Goal: Task Accomplishment & Management: Use online tool/utility

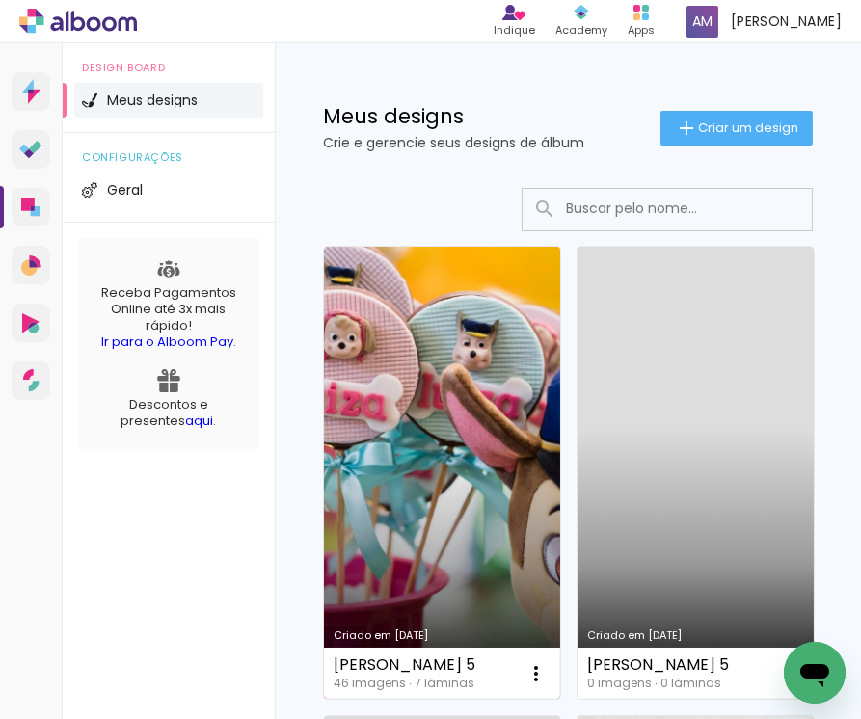
click at [385, 472] on link "Criado em [DATE]" at bounding box center [442, 473] width 236 height 452
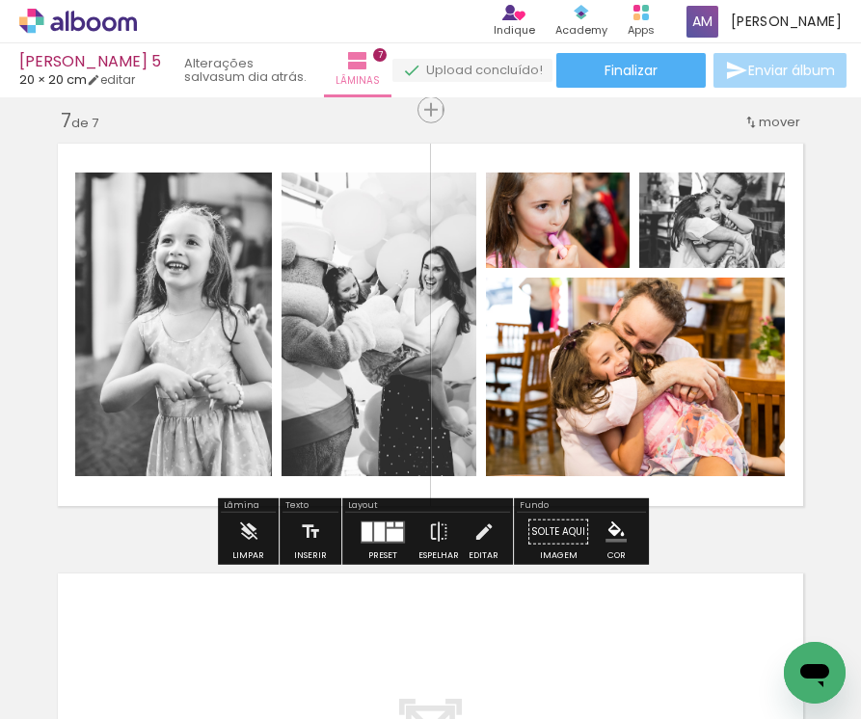
scroll to position [2589, 0]
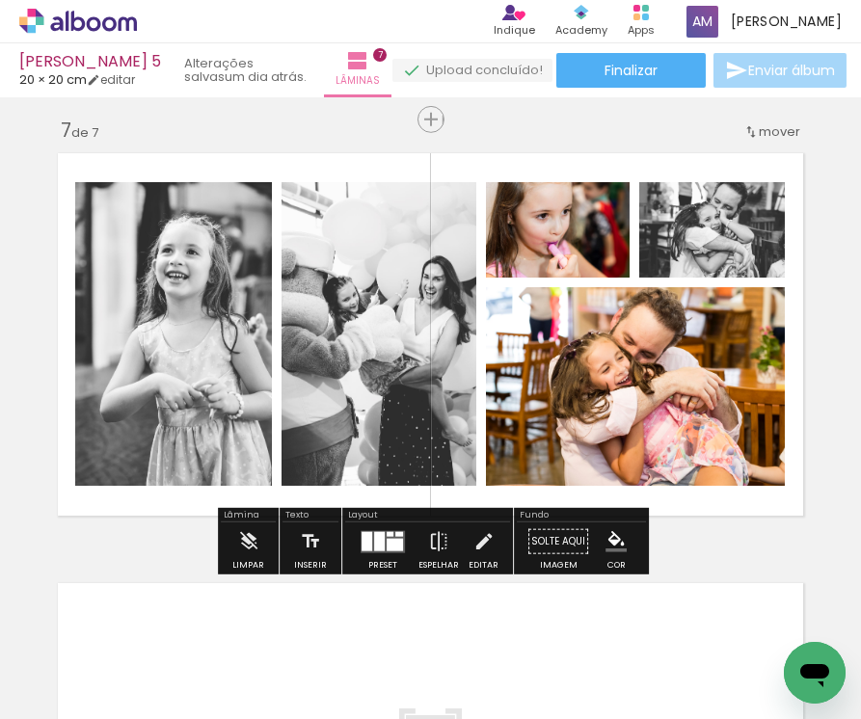
click at [101, 660] on iron-icon at bounding box center [98, 661] width 15 height 15
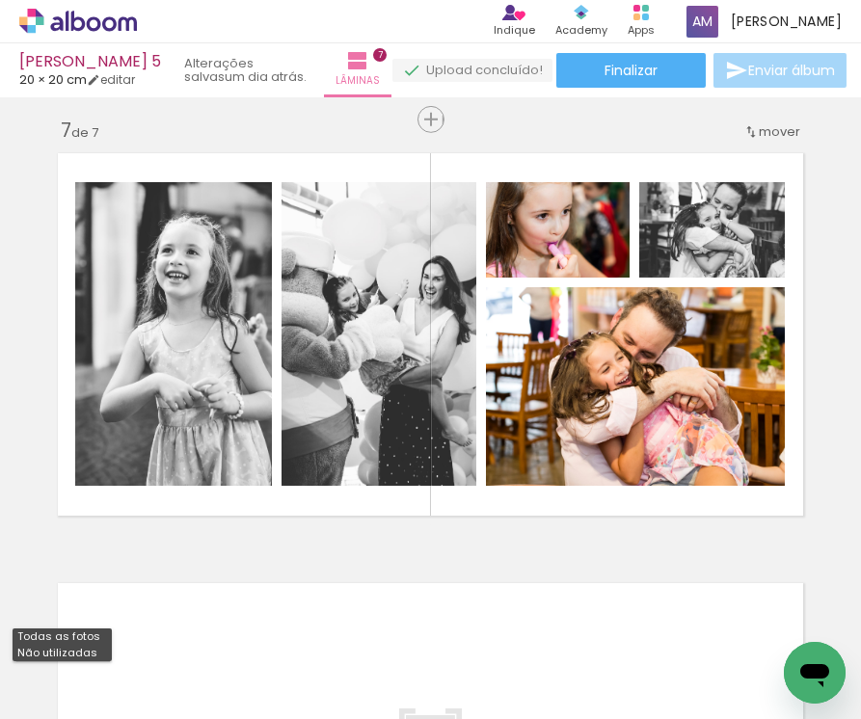
click at [97, 657] on paper-item "Não utilizadas" at bounding box center [62, 653] width 99 height 16
type input "Não utilizadas"
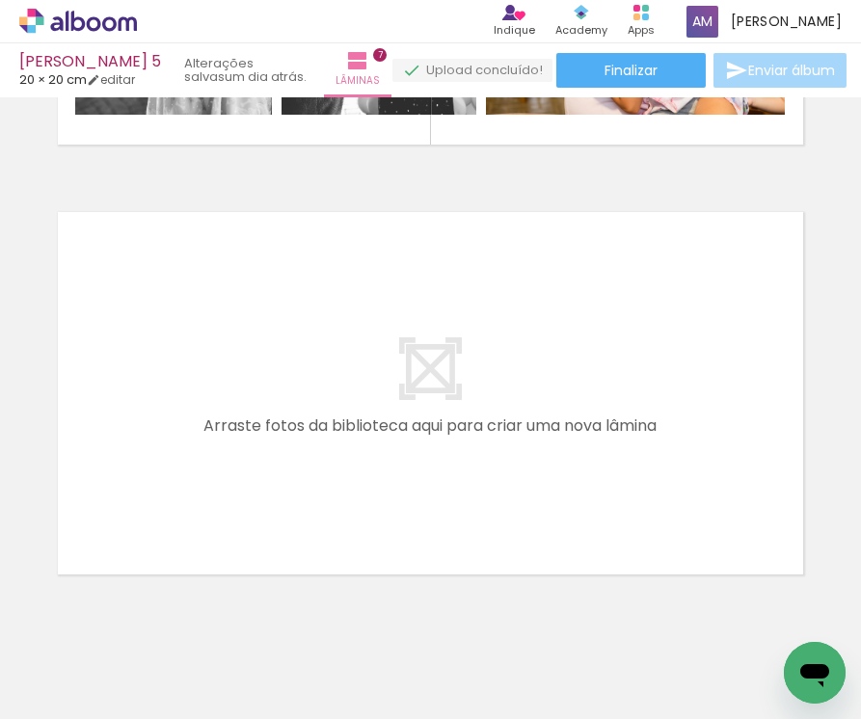
scroll to position [0, 148]
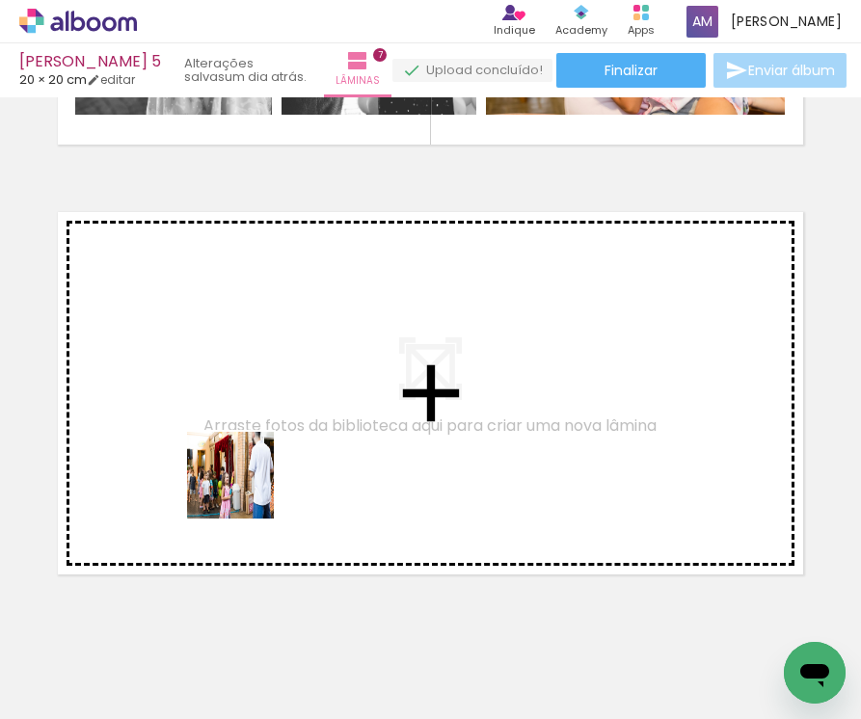
drag, startPoint x: 274, startPoint y: 662, endPoint x: 245, endPoint y: 487, distance: 177.8
click at [245, 487] on quentale-workspace at bounding box center [430, 359] width 861 height 719
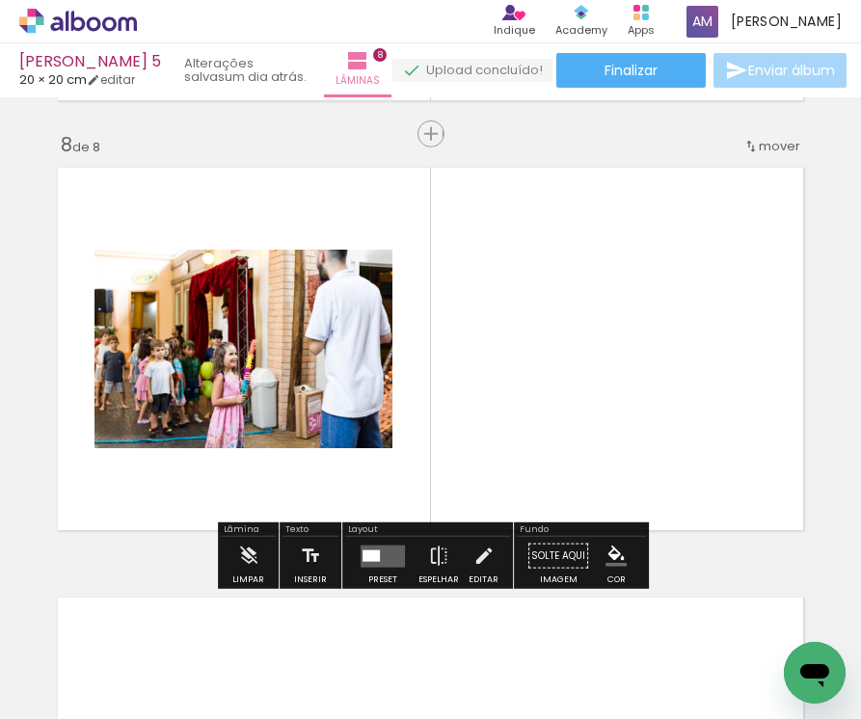
scroll to position [3005, 0]
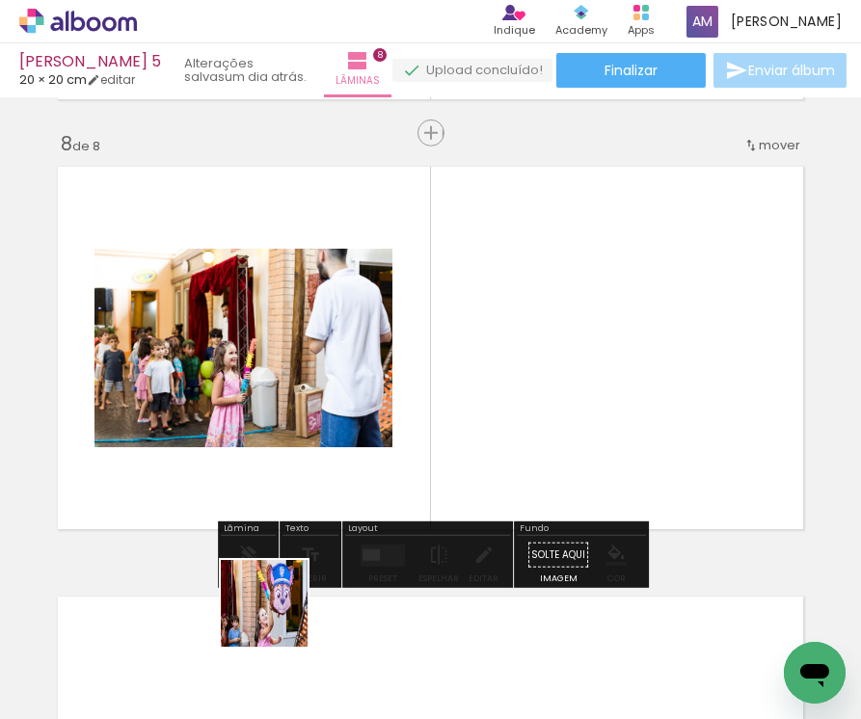
drag, startPoint x: 279, startPoint y: 667, endPoint x: 256, endPoint y: 473, distance: 195.0
click at [256, 473] on quentale-workspace at bounding box center [430, 359] width 861 height 719
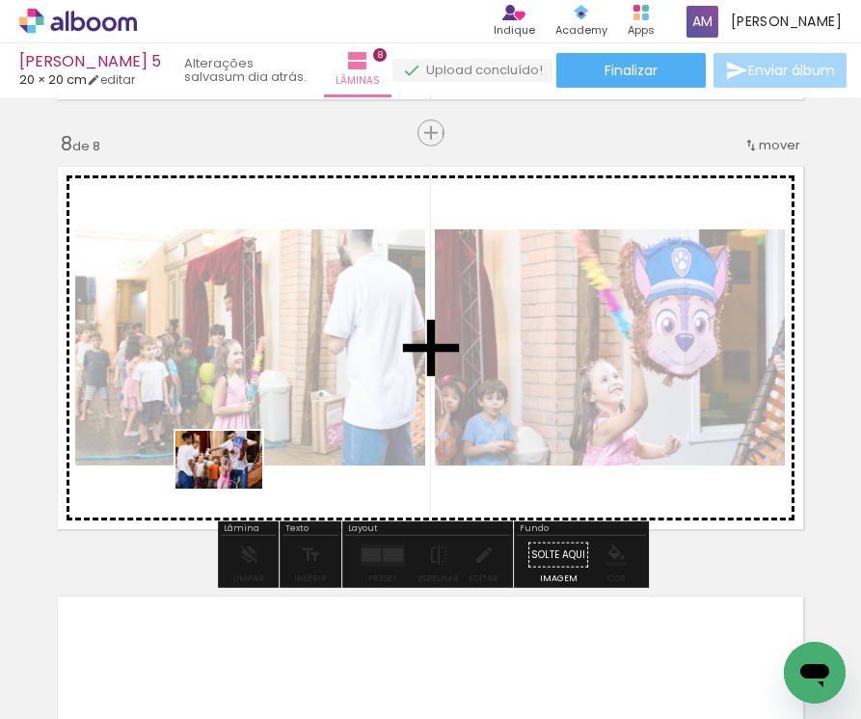
drag, startPoint x: 280, startPoint y: 666, endPoint x: 233, endPoint y: 489, distance: 183.3
click at [233, 489] on quentale-workspace at bounding box center [430, 359] width 861 height 719
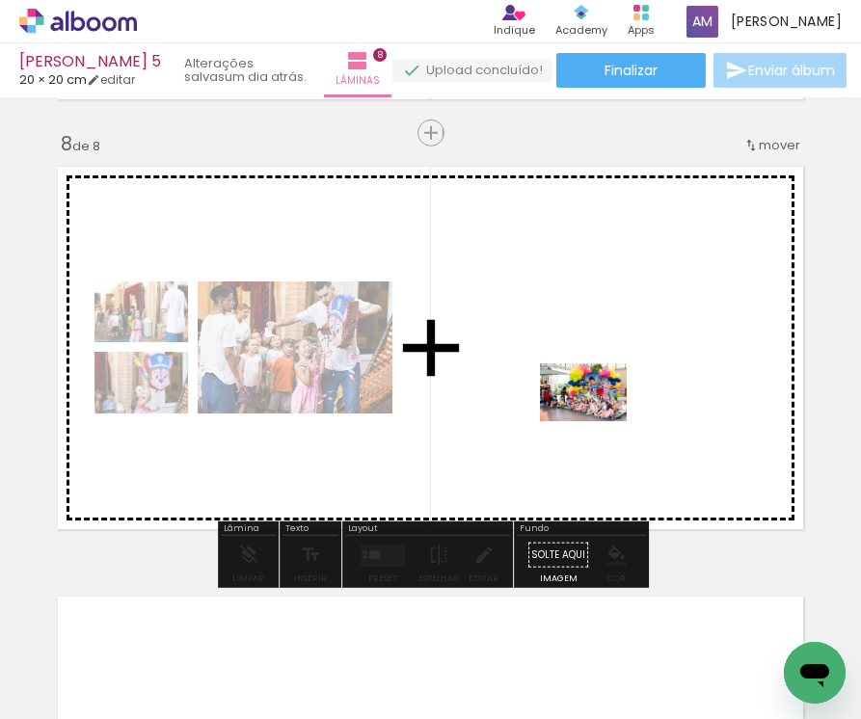
drag, startPoint x: 261, startPoint y: 661, endPoint x: 597, endPoint y: 419, distance: 413.6
click at [597, 419] on quentale-workspace at bounding box center [430, 359] width 861 height 719
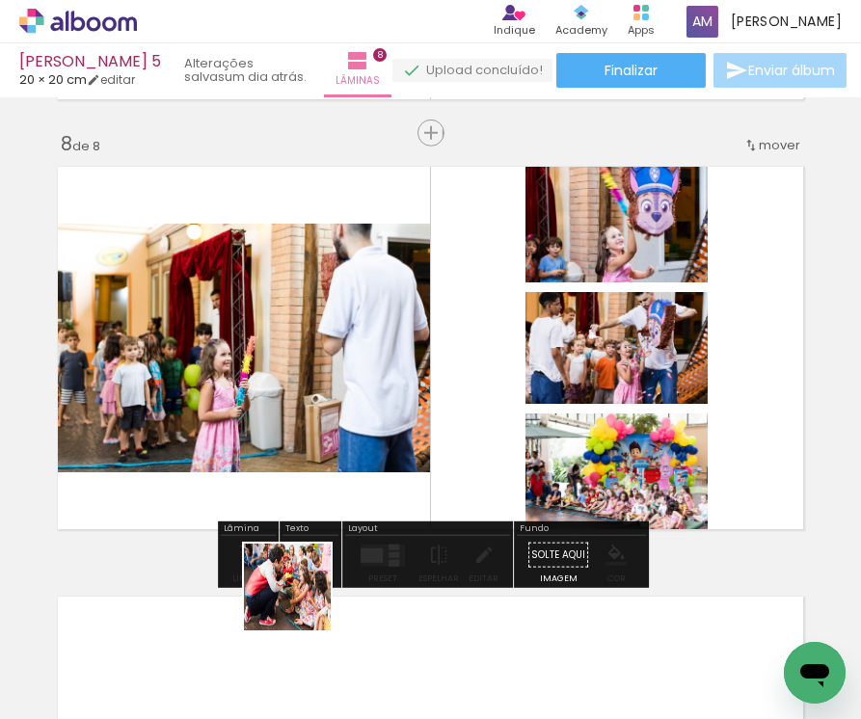
drag, startPoint x: 273, startPoint y: 654, endPoint x: 386, endPoint y: 468, distance: 217.5
click at [386, 468] on quentale-workspace at bounding box center [430, 359] width 861 height 719
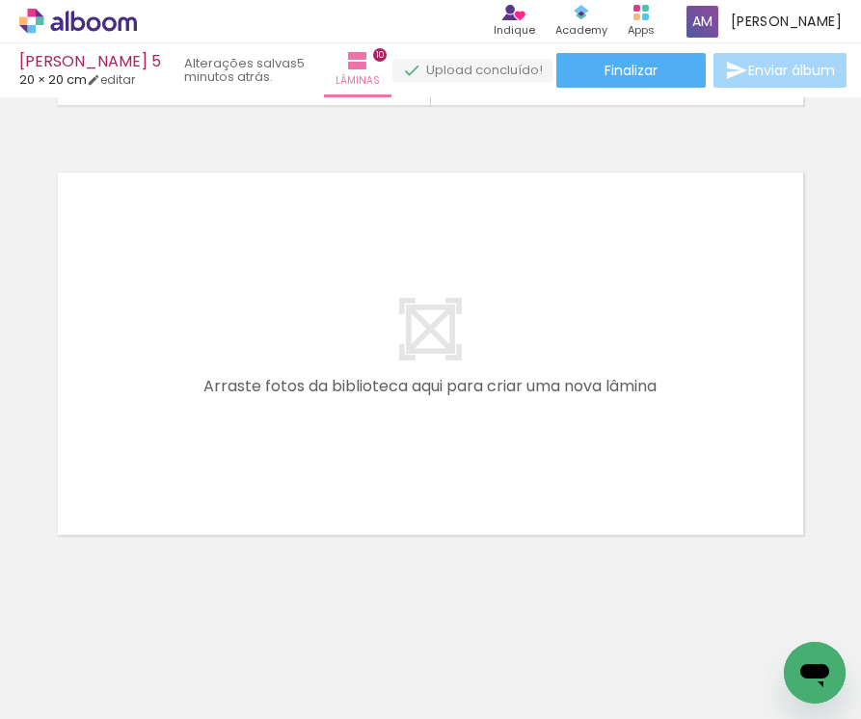
scroll to position [4296, 0]
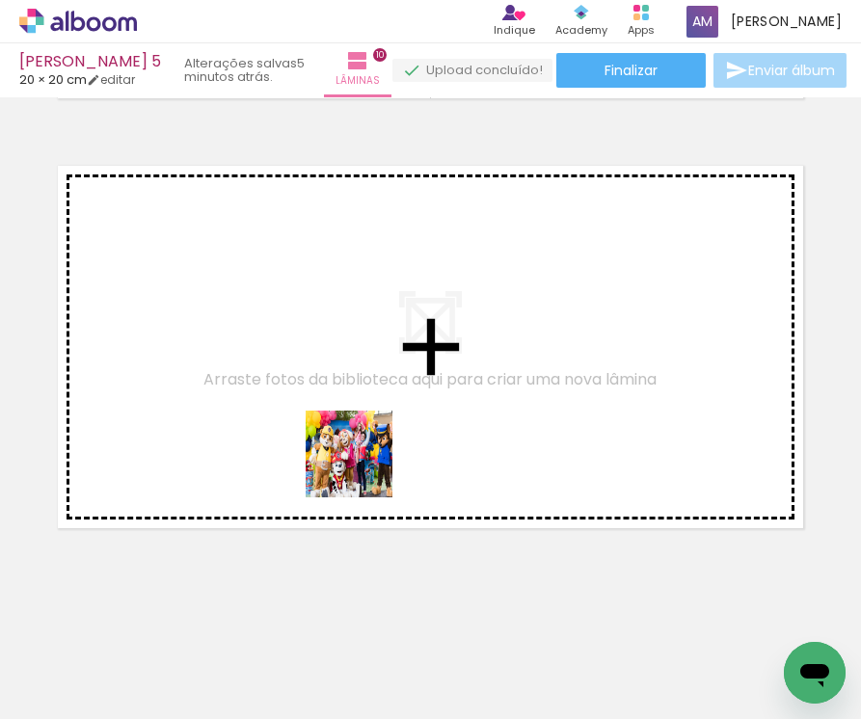
drag, startPoint x: 528, startPoint y: 648, endPoint x: 308, endPoint y: 392, distance: 337.0
click at [308, 392] on quentale-workspace at bounding box center [430, 359] width 861 height 719
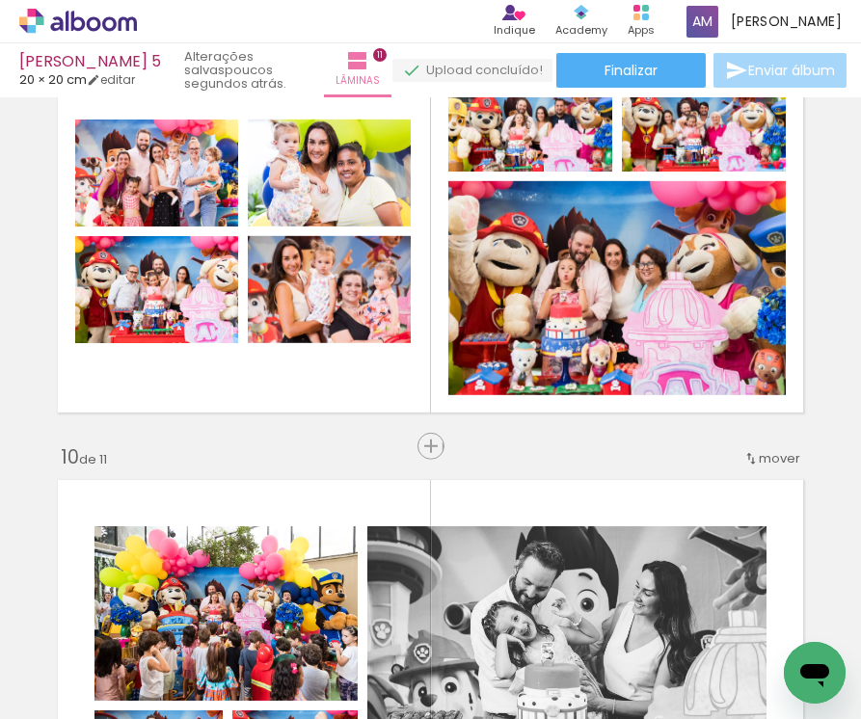
scroll to position [3529, 0]
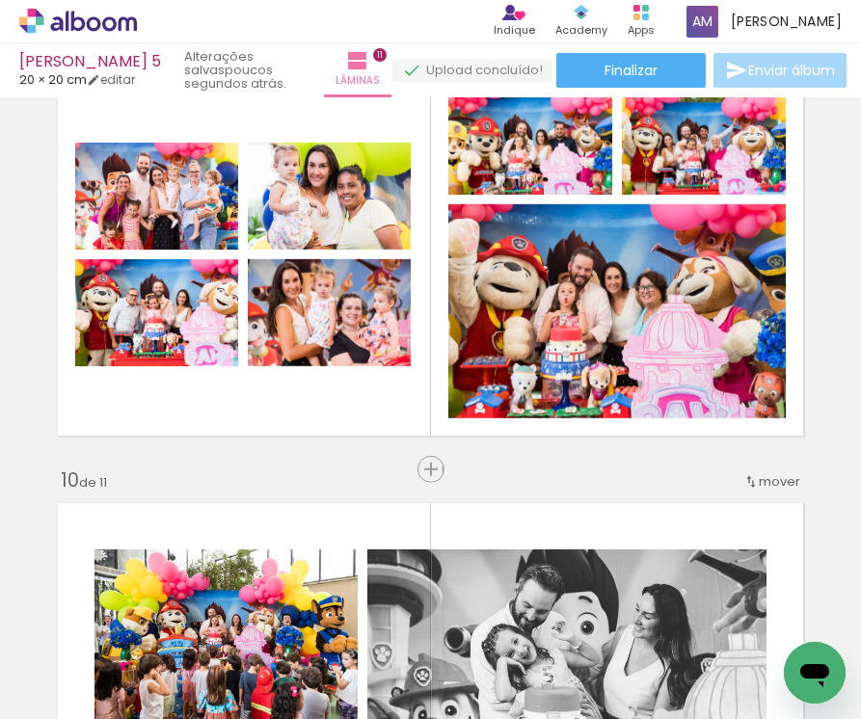
click at [161, 610] on iron-icon at bounding box center [151, 615] width 20 height 20
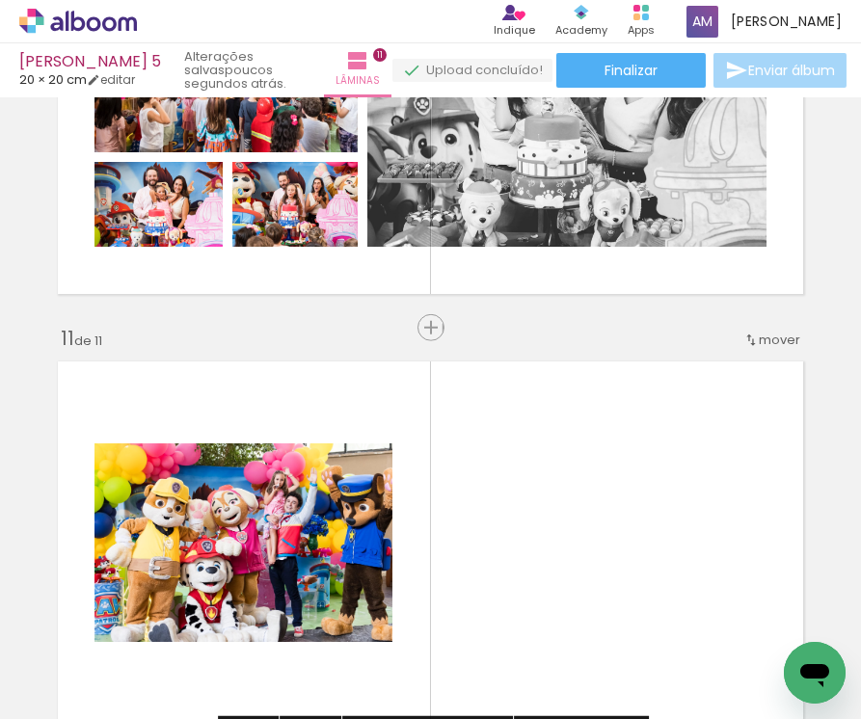
scroll to position [4099, 0]
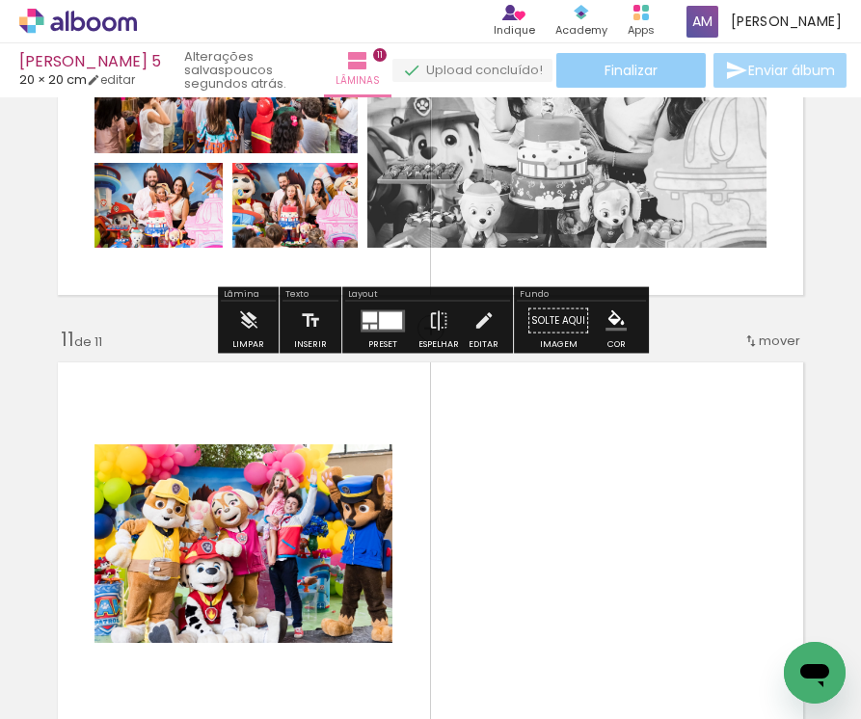
click at [621, 67] on span "Finalizar" at bounding box center [630, 70] width 53 height 13
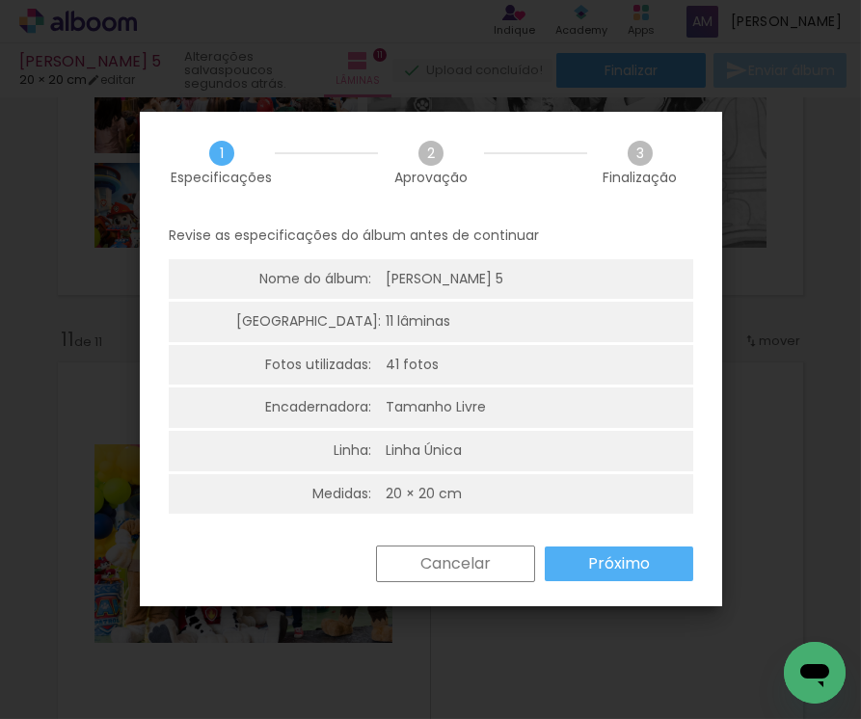
click at [0, 0] on slot "Cancelar" at bounding box center [0, 0] width 0 height 0
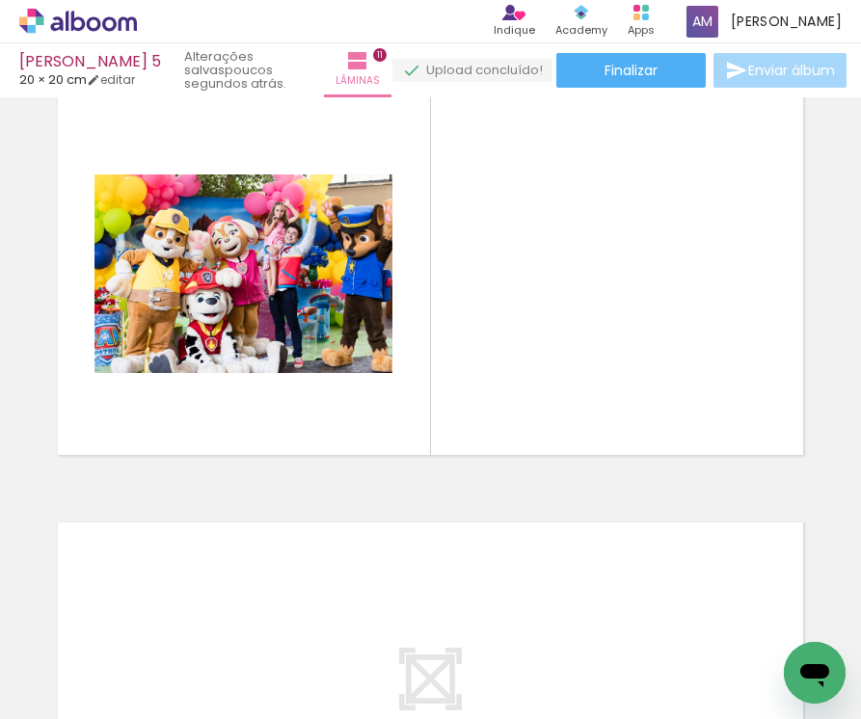
scroll to position [4369, 0]
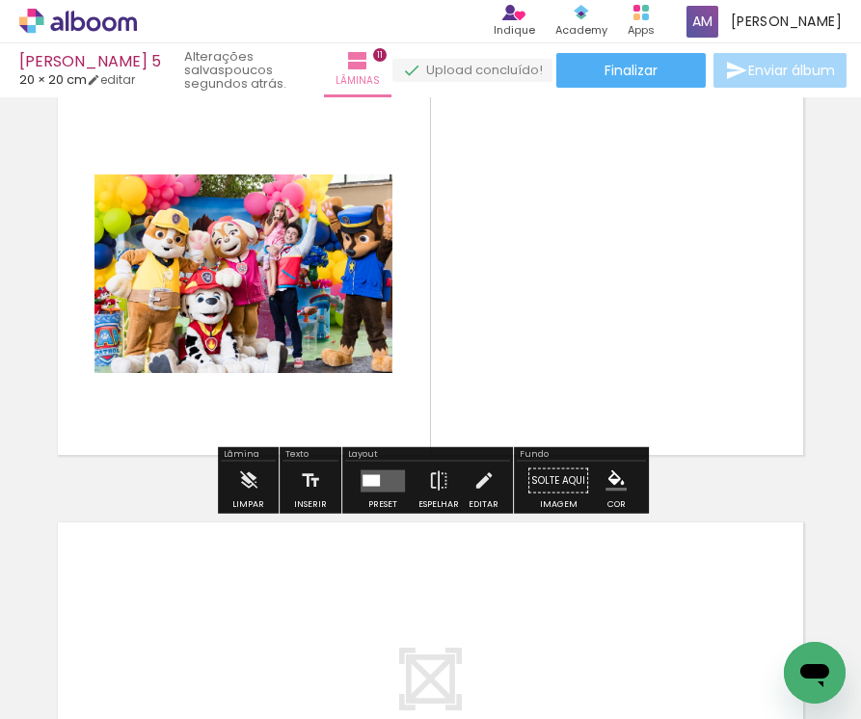
click at [374, 483] on div at bounding box center [370, 480] width 17 height 12
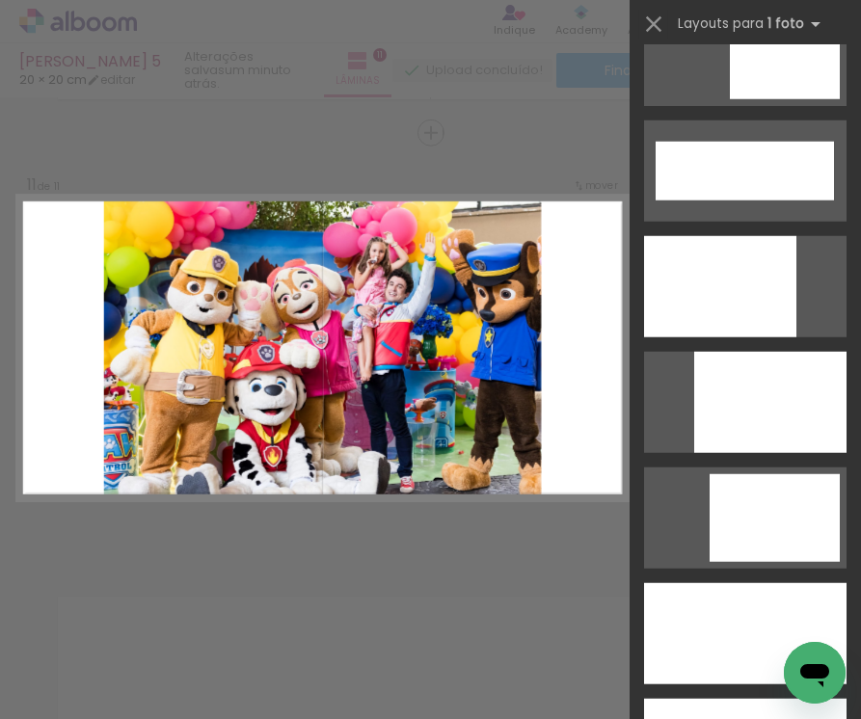
scroll to position [5045, 0]
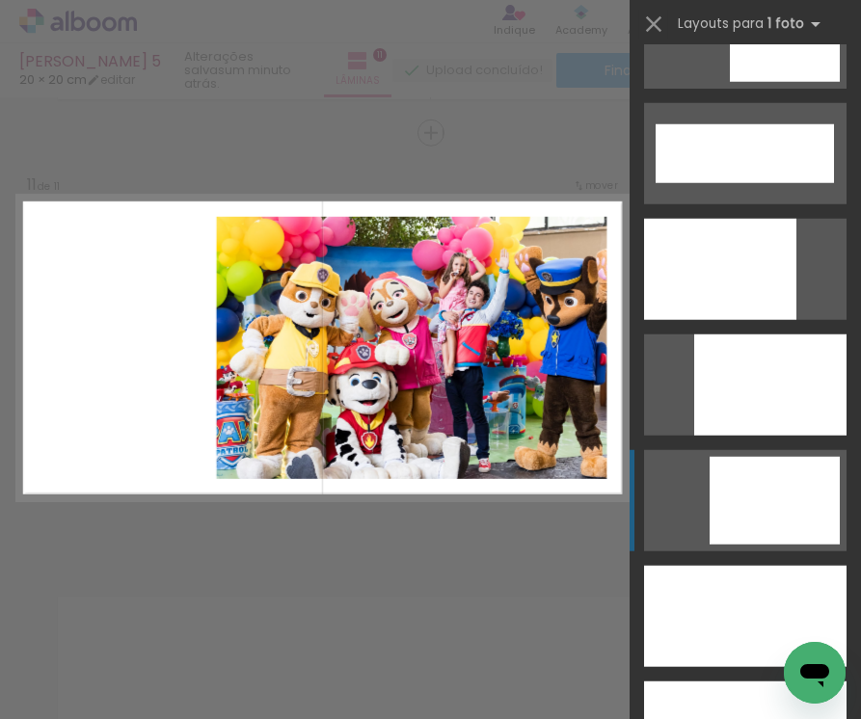
click at [783, 681] on div at bounding box center [745, 731] width 202 height 101
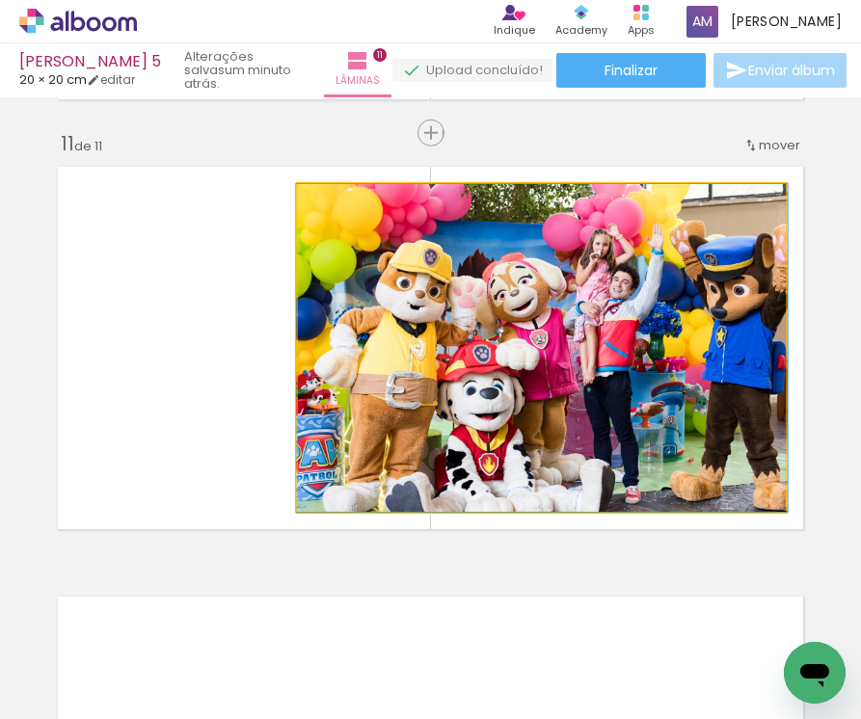
click at [540, 396] on quentale-photo at bounding box center [542, 348] width 488 height 328
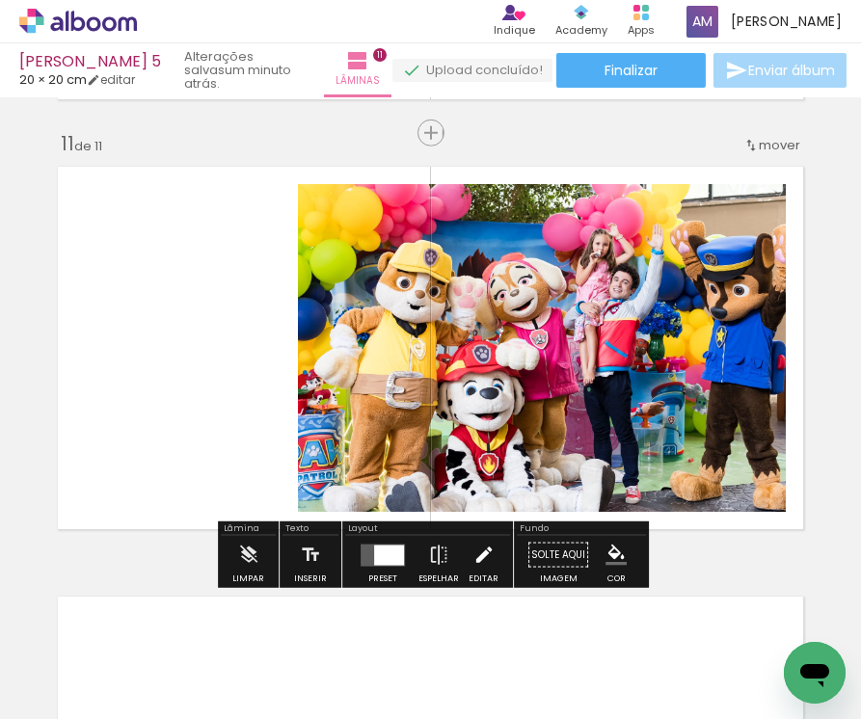
click at [473, 553] on iron-icon at bounding box center [483, 555] width 21 height 39
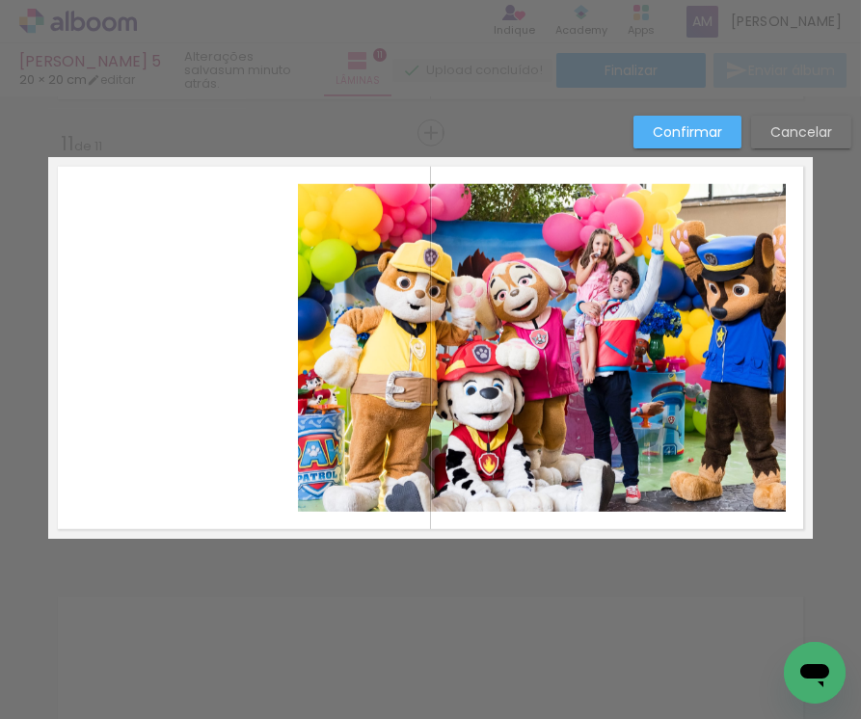
click at [527, 403] on quentale-photo at bounding box center [542, 348] width 488 height 328
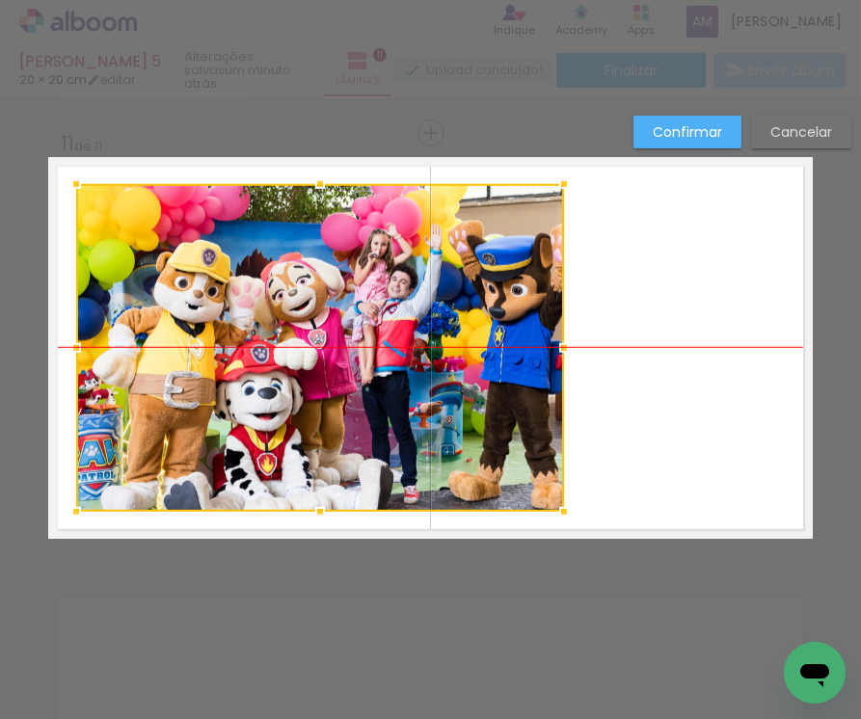
drag, startPoint x: 555, startPoint y: 404, endPoint x: 334, endPoint y: 402, distance: 221.7
click at [334, 402] on div at bounding box center [320, 348] width 488 height 328
click at [694, 419] on quentale-layouter at bounding box center [430, 348] width 764 height 382
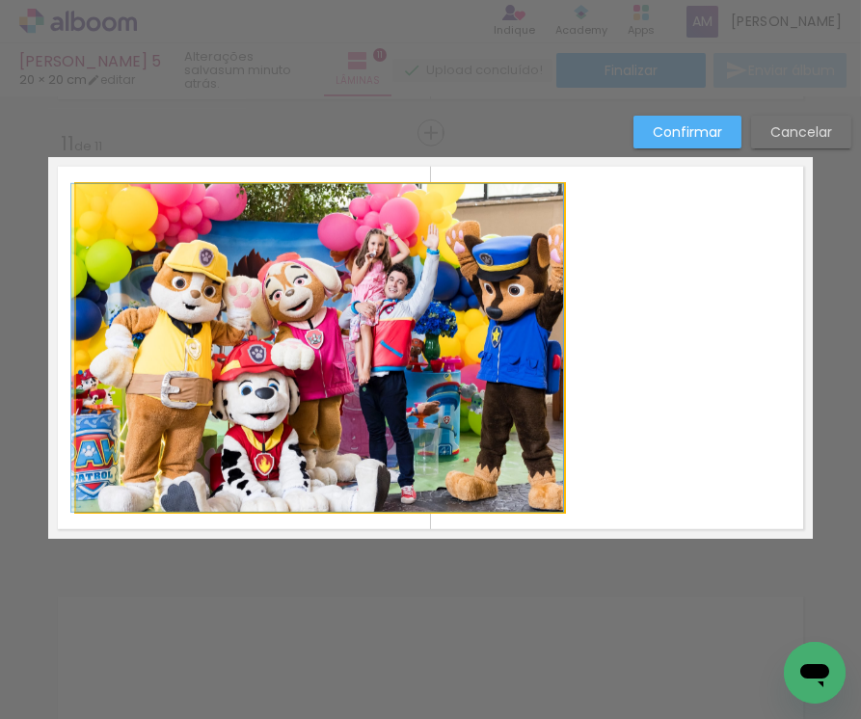
drag, startPoint x: 460, startPoint y: 412, endPoint x: 450, endPoint y: 411, distance: 9.7
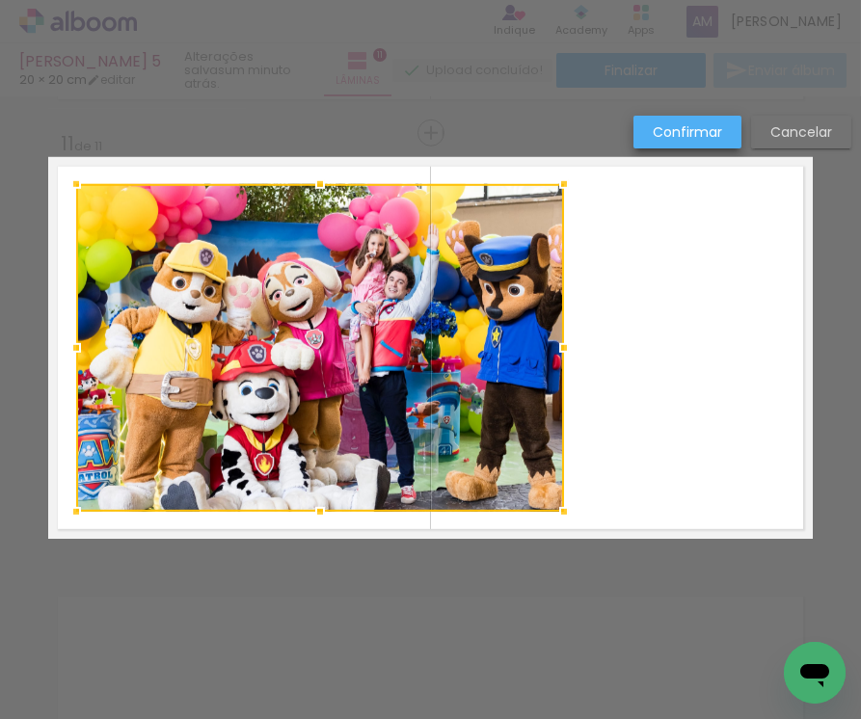
click at [0, 0] on slot "Confirmar" at bounding box center [0, 0] width 0 height 0
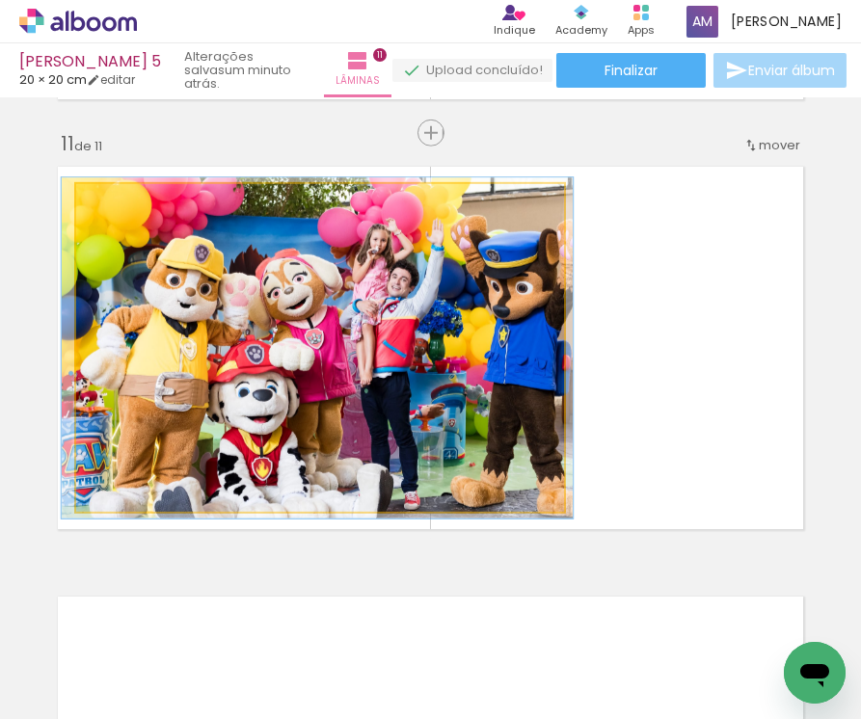
type paper-slider "104"
click at [124, 209] on div at bounding box center [124, 204] width 17 height 17
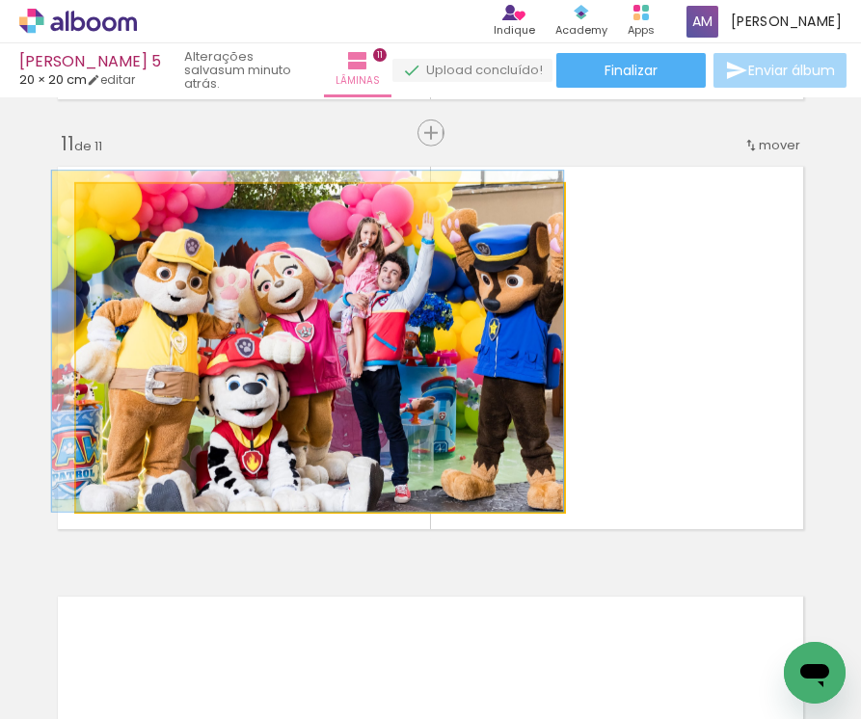
drag, startPoint x: 158, startPoint y: 314, endPoint x: 147, endPoint y: 290, distance: 26.7
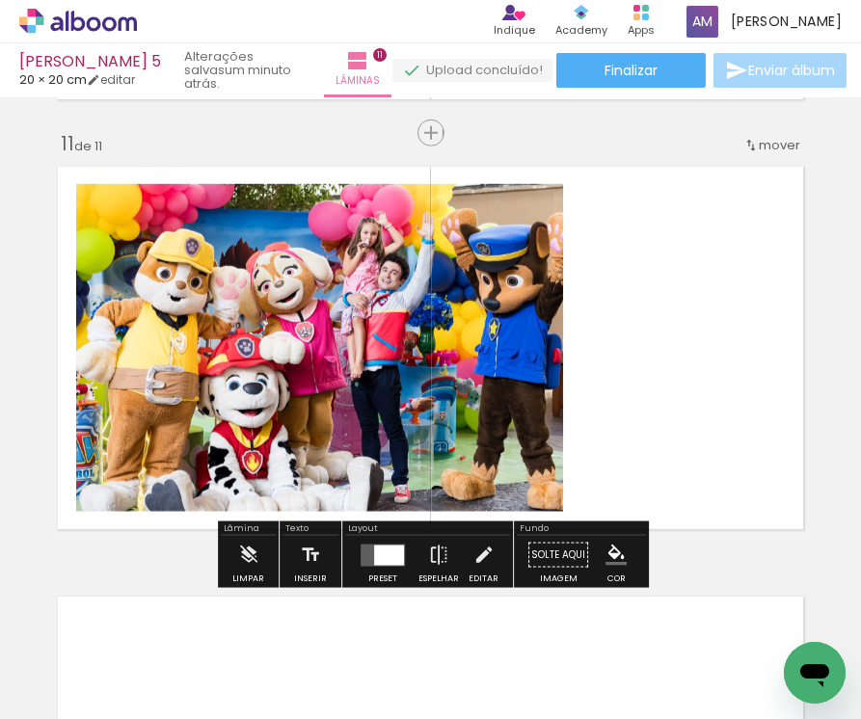
click at [622, 403] on quentale-layouter at bounding box center [430, 348] width 764 height 382
click at [728, 315] on quentale-layouter at bounding box center [430, 348] width 764 height 382
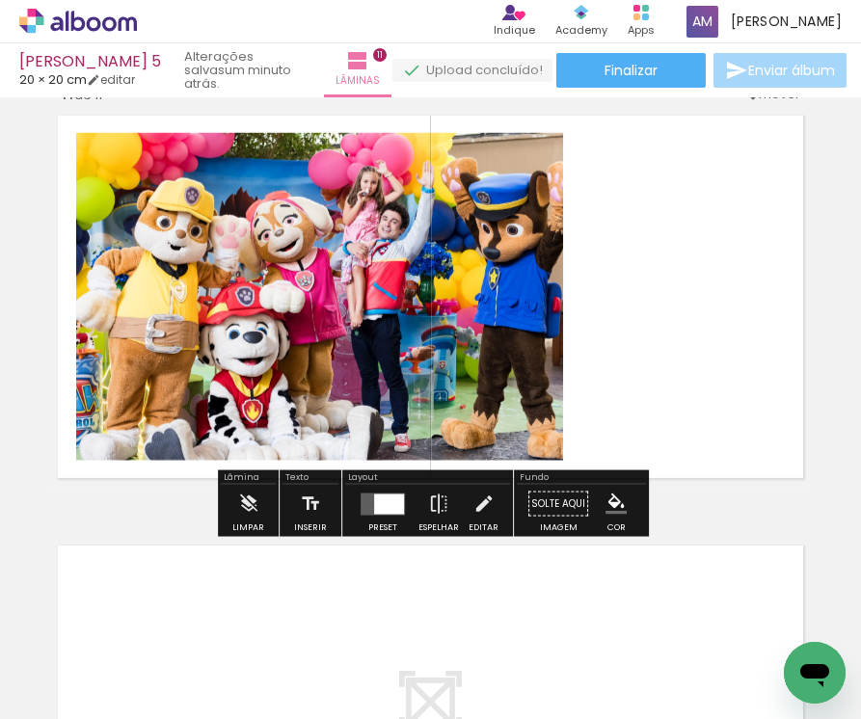
scroll to position [4350, 0]
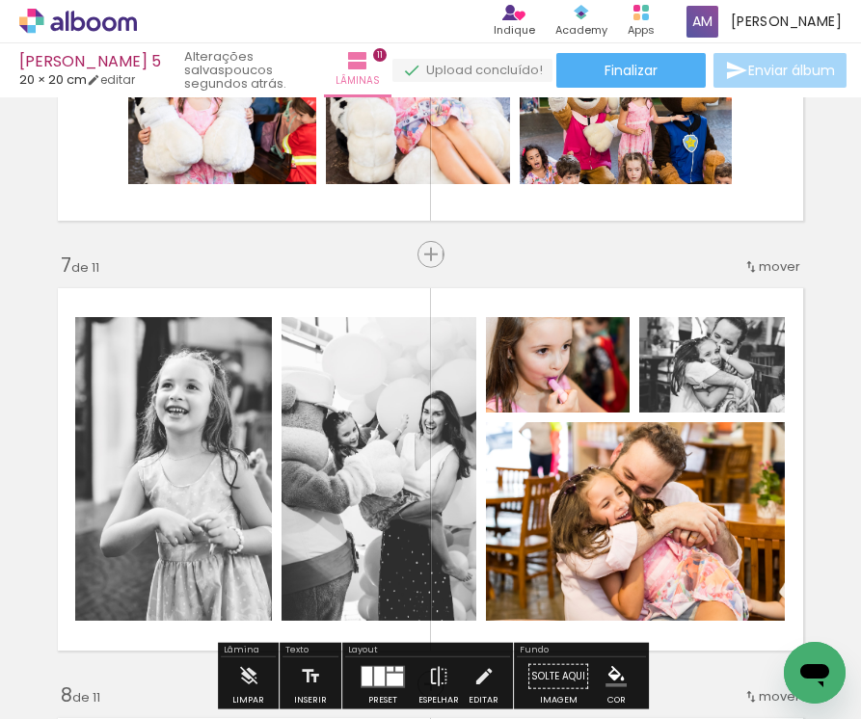
scroll to position [2423, 0]
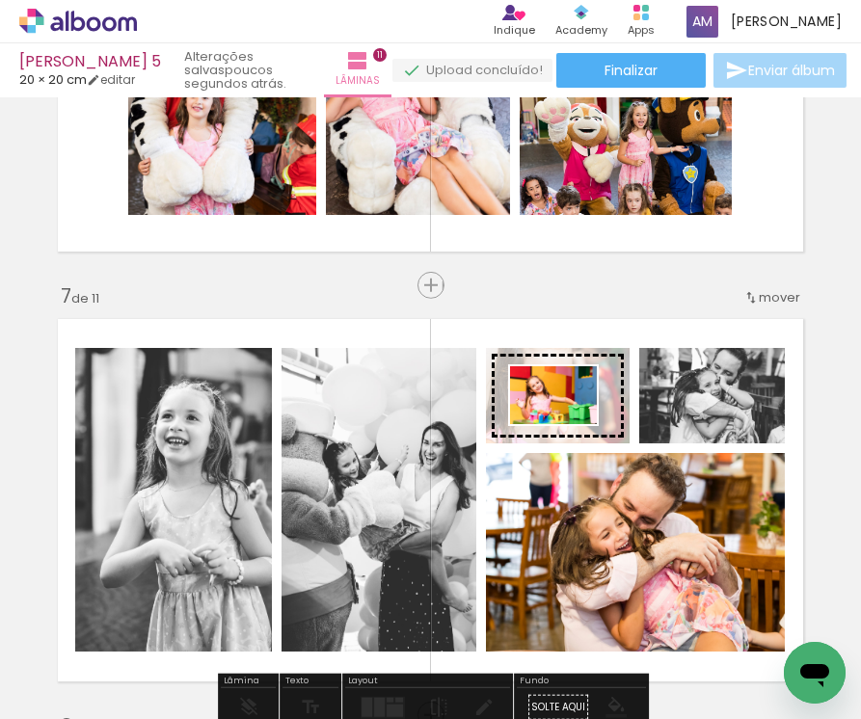
drag, startPoint x: 529, startPoint y: 667, endPoint x: 568, endPoint y: 424, distance: 245.9
click at [568, 424] on quentale-workspace at bounding box center [430, 359] width 861 height 719
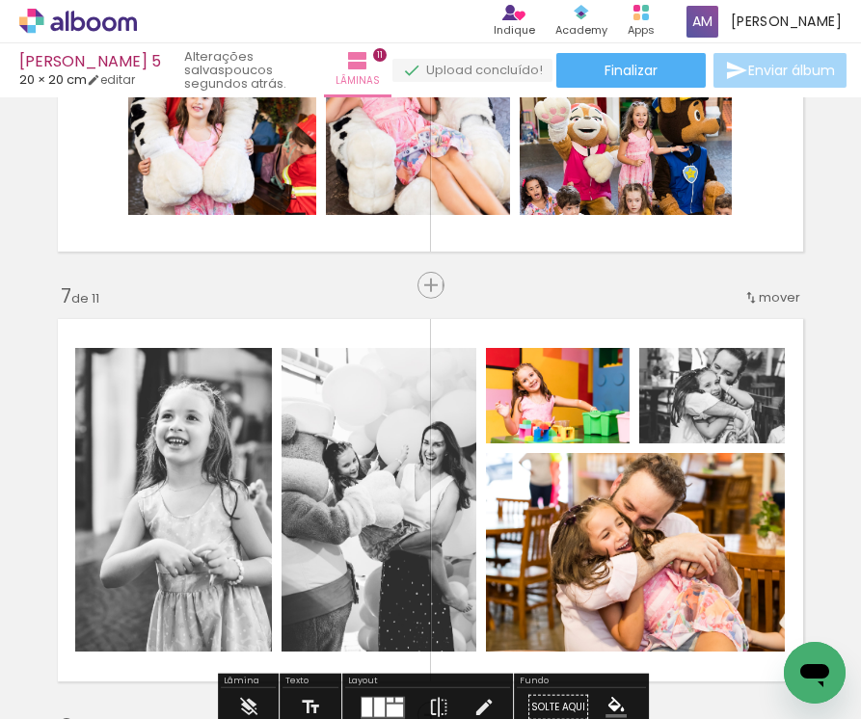
click at [506, 369] on iron-icon at bounding box center [505, 368] width 19 height 19
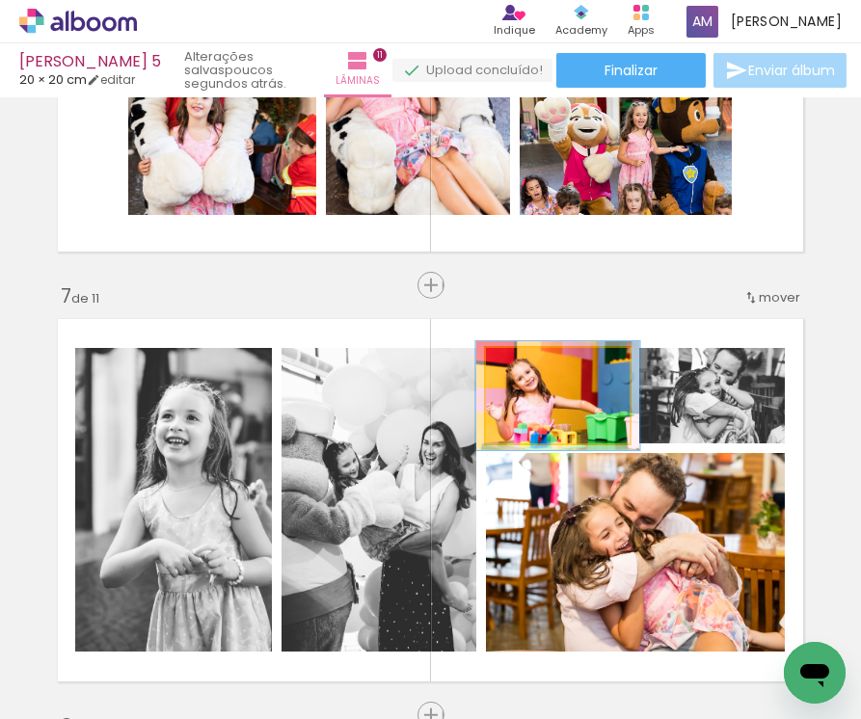
drag, startPoint x: 532, startPoint y: 368, endPoint x: 542, endPoint y: 370, distance: 9.8
type paper-slider "114"
click at [542, 371] on div at bounding box center [540, 368] width 17 height 17
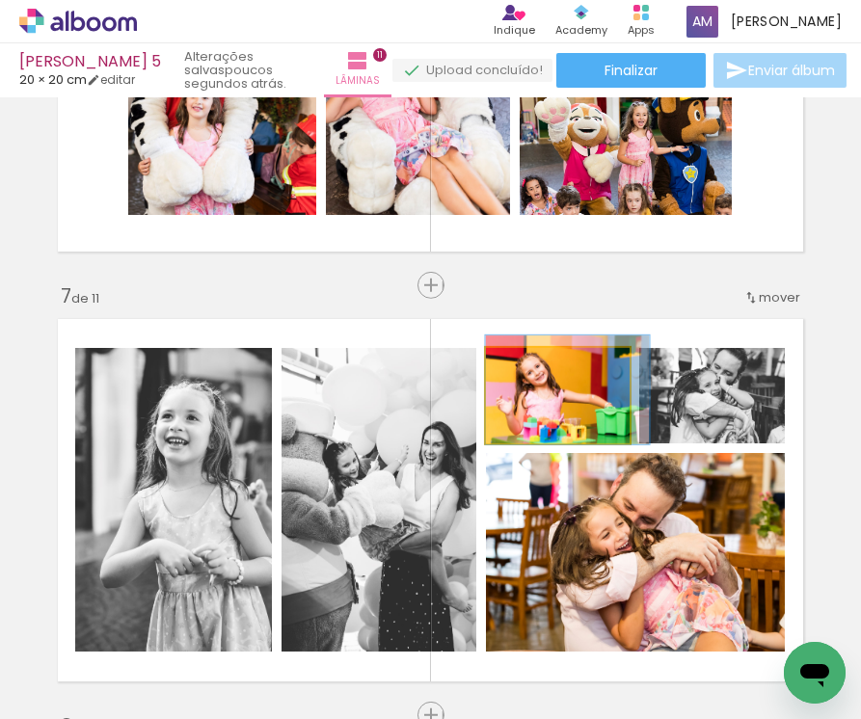
drag, startPoint x: 579, startPoint y: 413, endPoint x: 590, endPoint y: 407, distance: 12.1
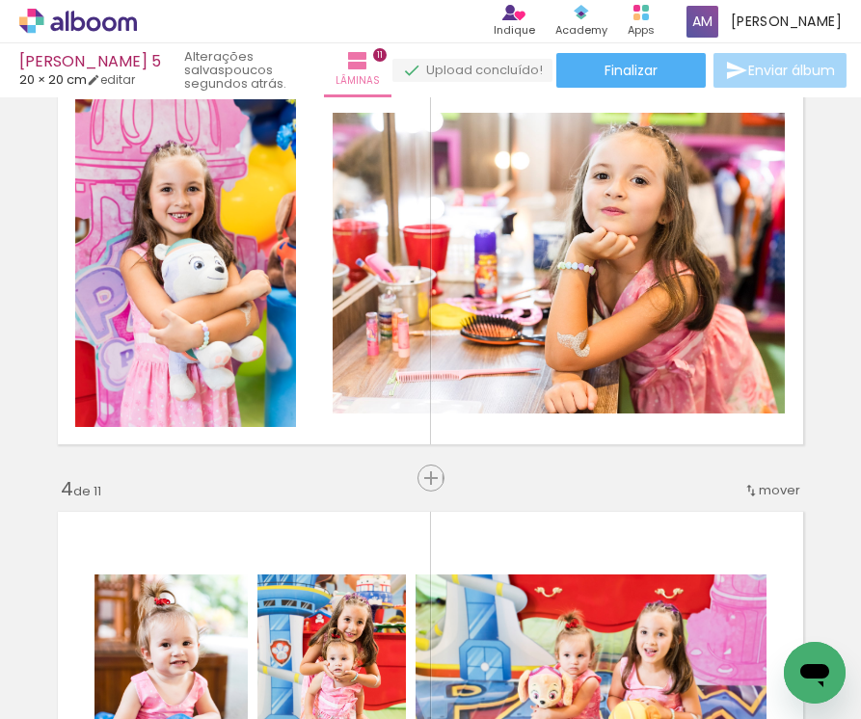
scroll to position [945, 0]
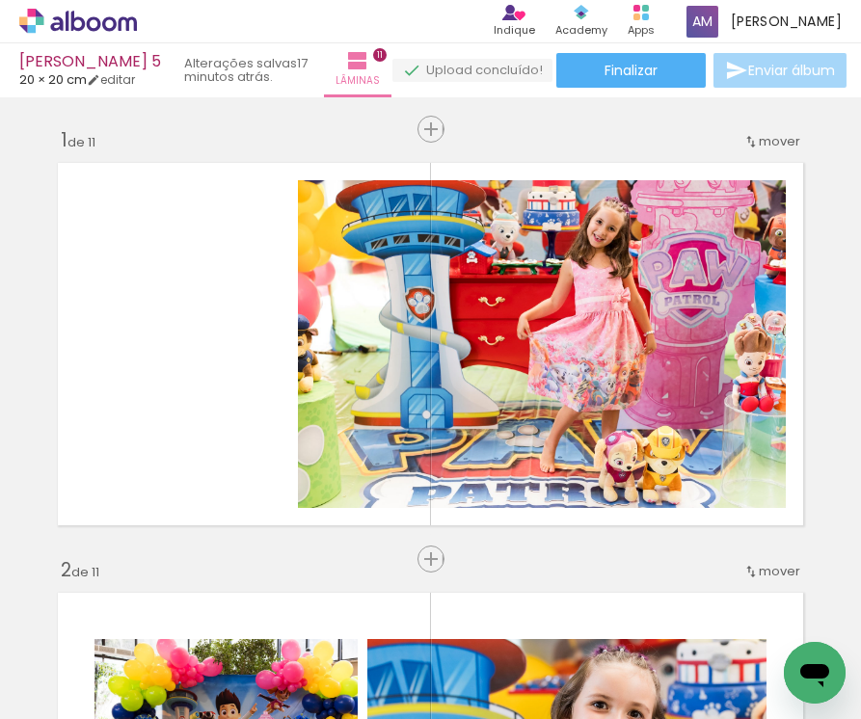
scroll to position [5045, 0]
